Goal: Navigation & Orientation: Find specific page/section

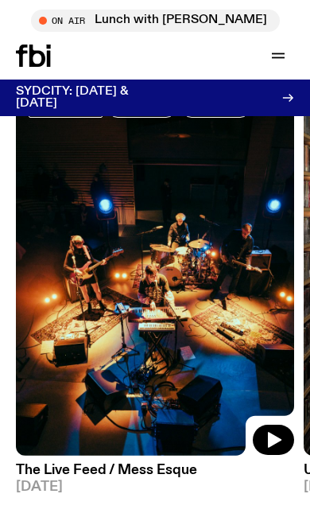
scroll to position [587, 0]
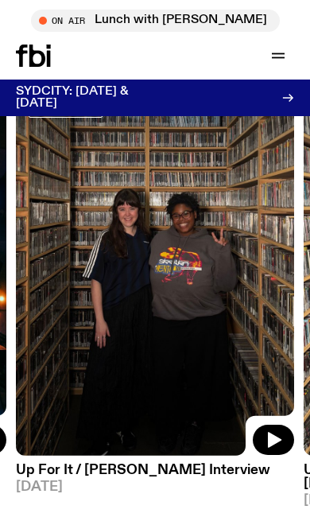
click at [72, 194] on img at bounding box center [155, 269] width 278 height 371
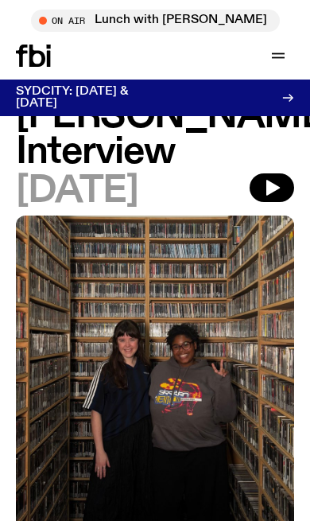
scroll to position [78, 0]
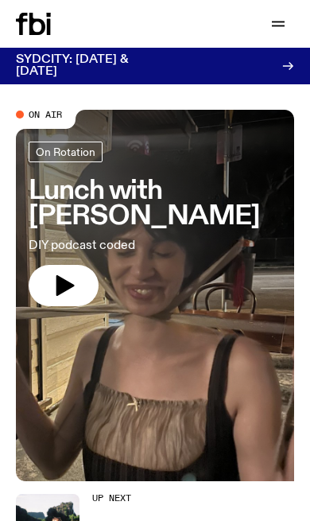
click at [286, 23] on icon "button" at bounding box center [278, 23] width 19 height 19
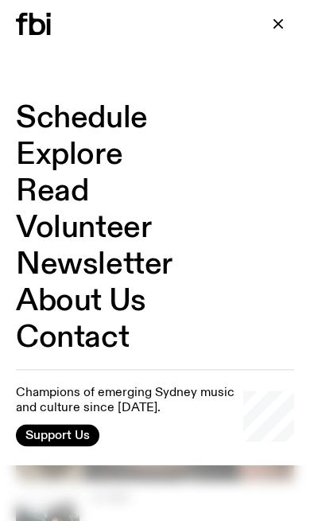
click at [45, 126] on link "Schedule" at bounding box center [82, 118] width 132 height 30
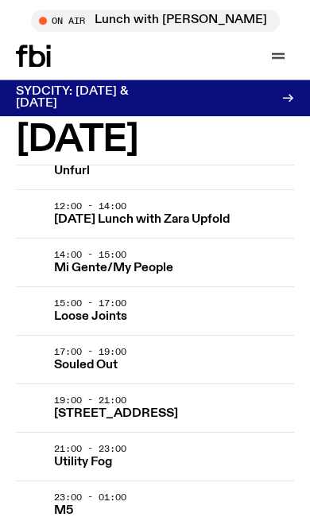
scroll to position [3884, 0]
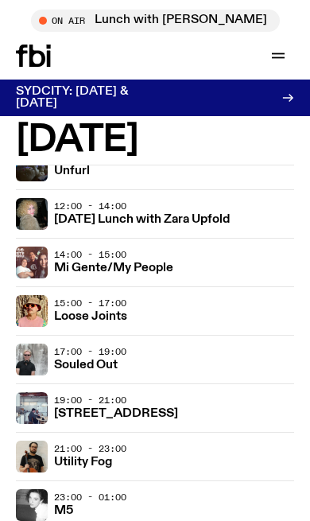
click at [191, 406] on div "19:00 - 21:00 [STREET_ADDRESS]" at bounding box center [174, 408] width 240 height 32
click at [108, 411] on h3 "[STREET_ADDRESS]" at bounding box center [116, 414] width 124 height 12
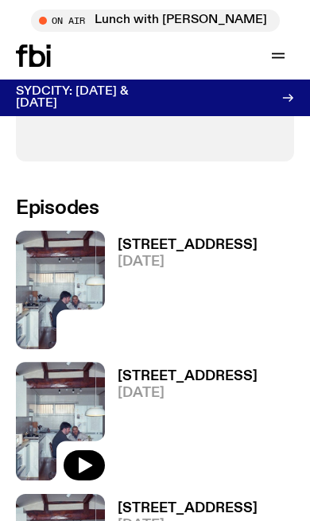
scroll to position [682, 0]
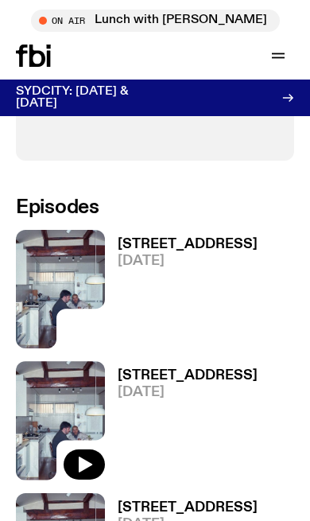
click at [189, 251] on h3 "[STREET_ADDRESS]" at bounding box center [188, 245] width 140 height 14
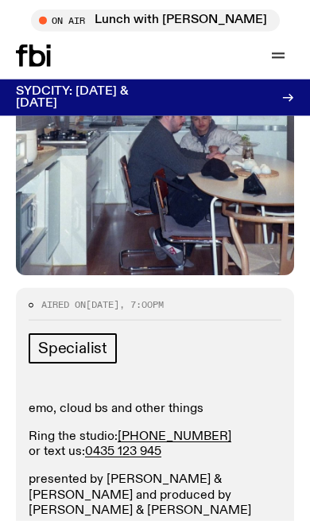
scroll to position [328, 0]
